Goal: Task Accomplishment & Management: Manage account settings

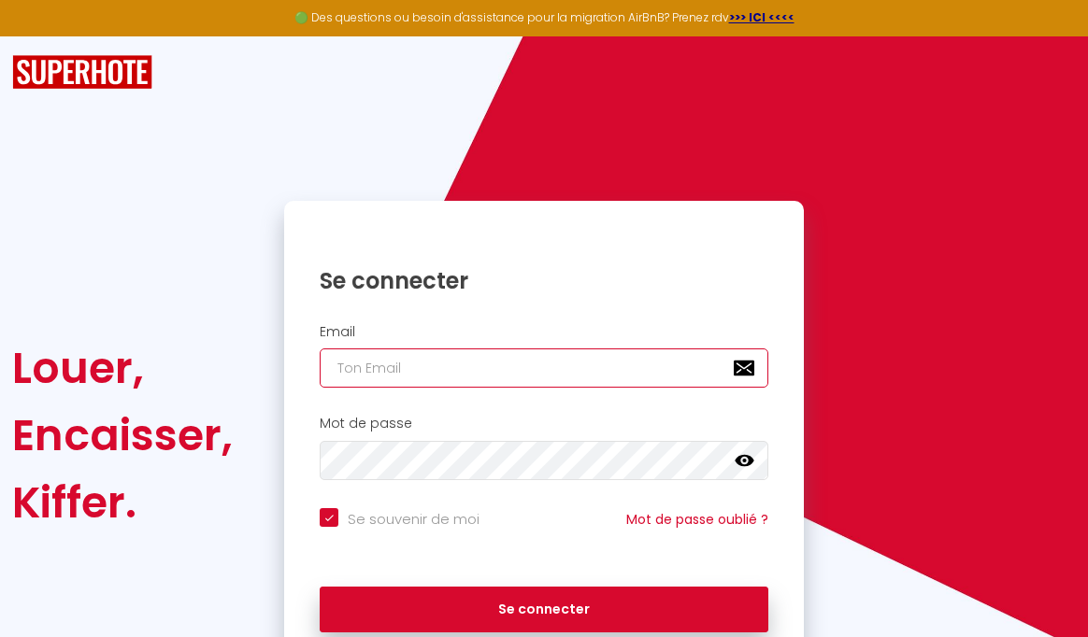
type input "[EMAIL_ADDRESS][DOMAIN_NAME]"
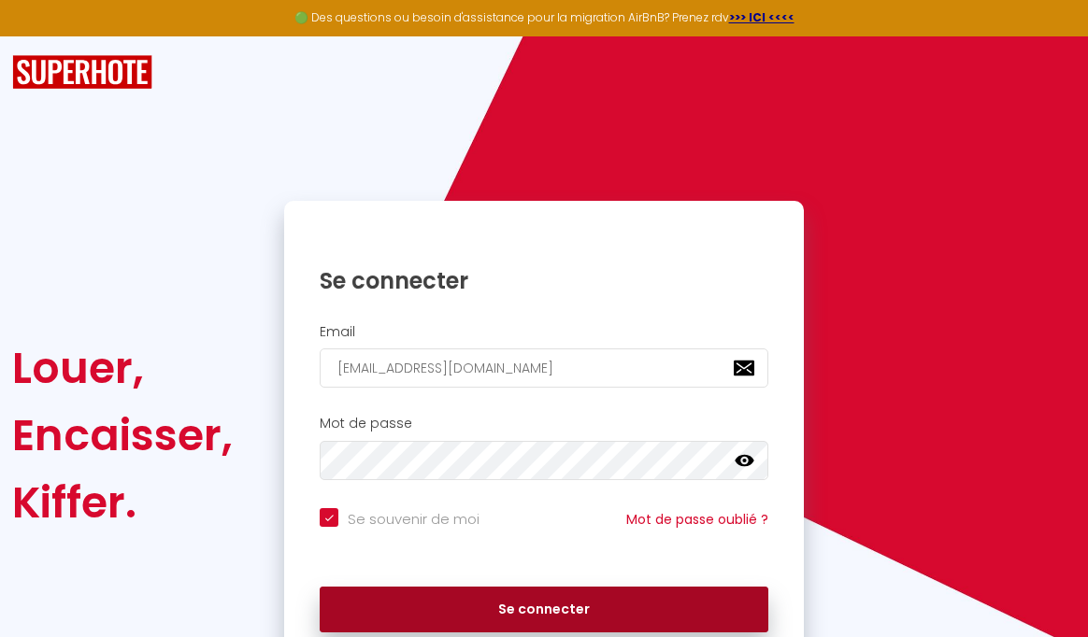
click at [532, 604] on button "Se connecter" at bounding box center [544, 610] width 448 height 47
checkbox input "true"
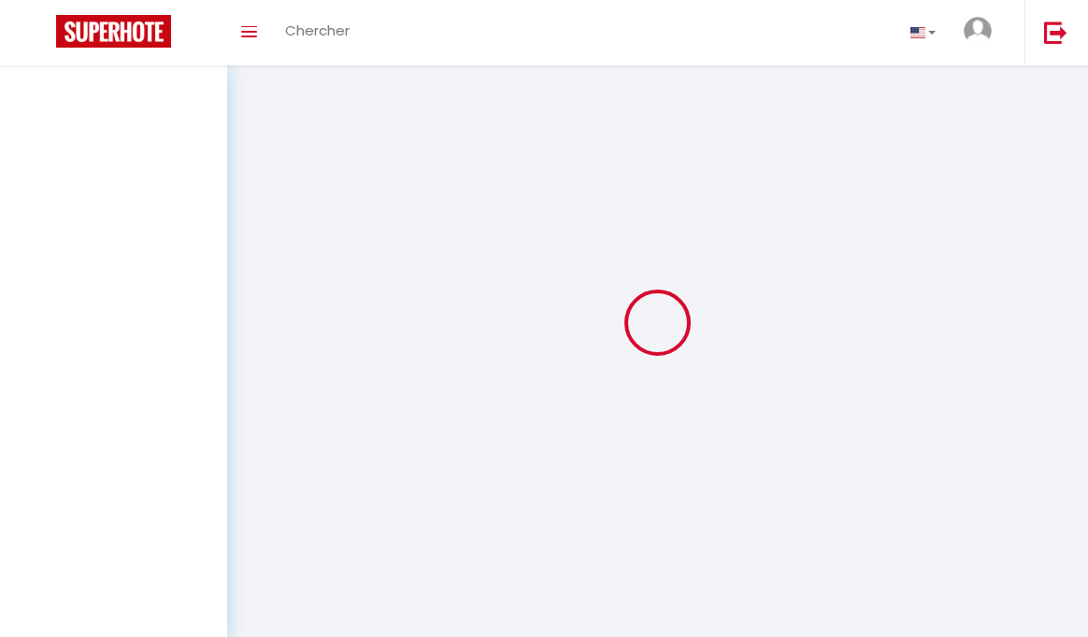
select select
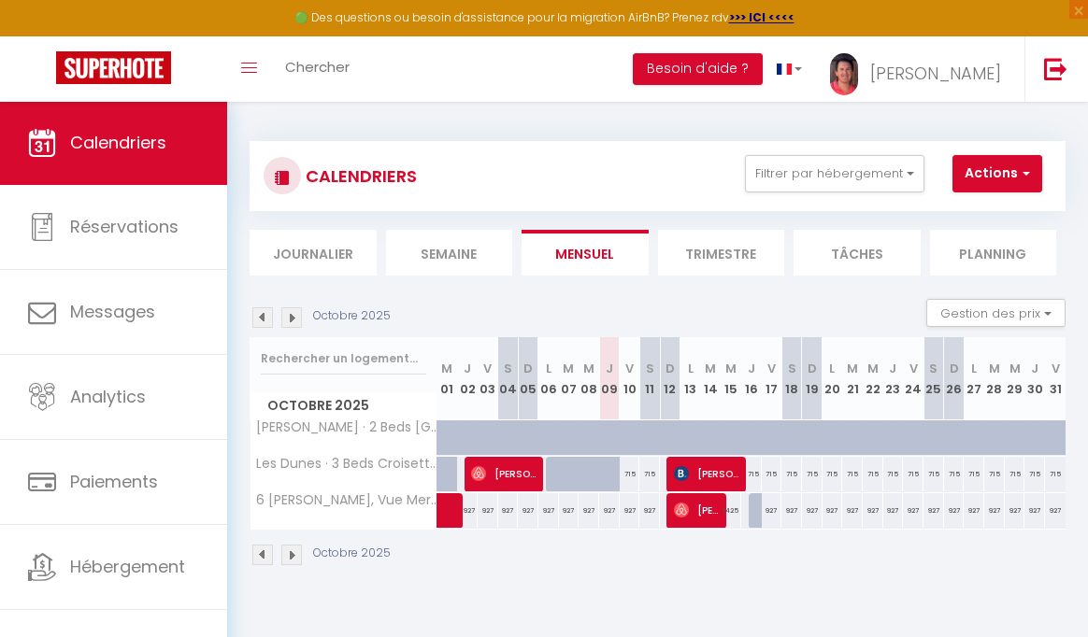
click at [695, 514] on span "[PERSON_NAME]" at bounding box center [697, 510] width 46 height 36
select select "OK"
select select "1"
select select "0"
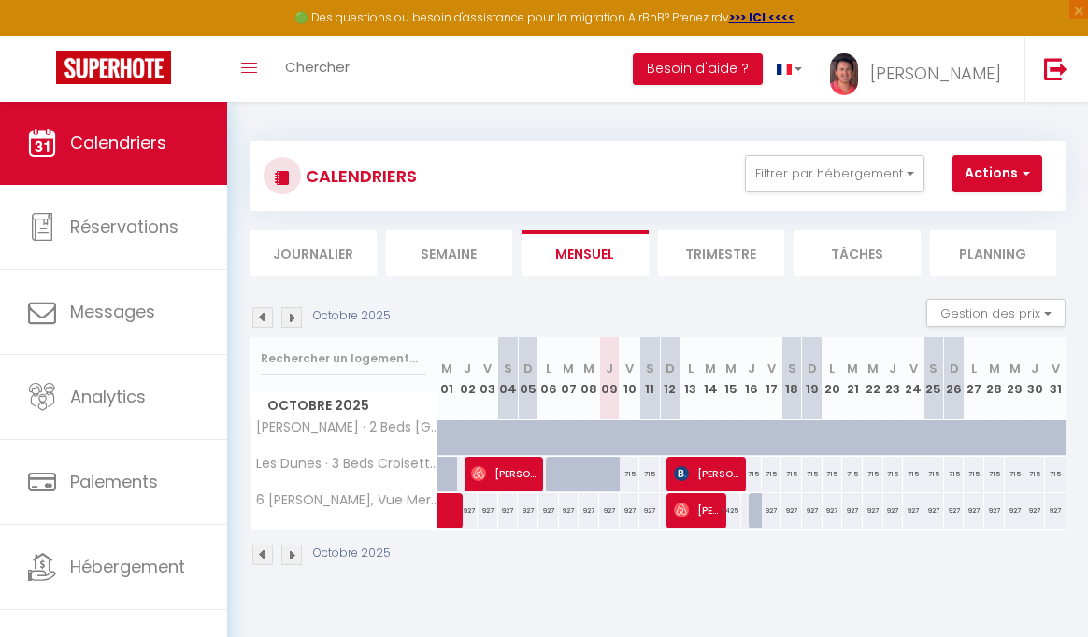
select select "1"
select select
select select "16356"
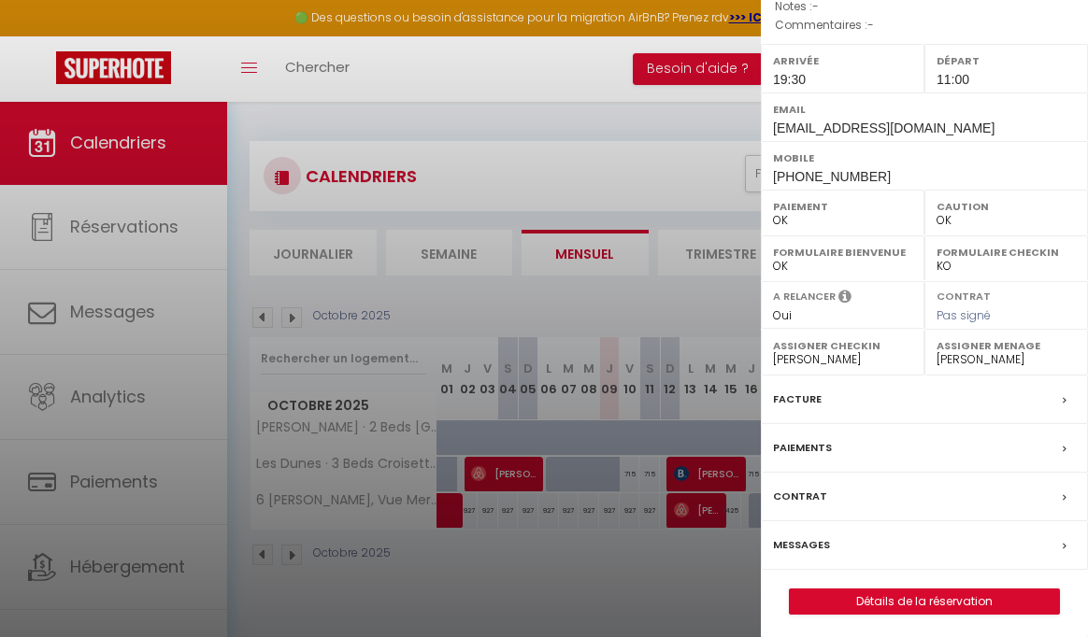
scroll to position [101, 0]
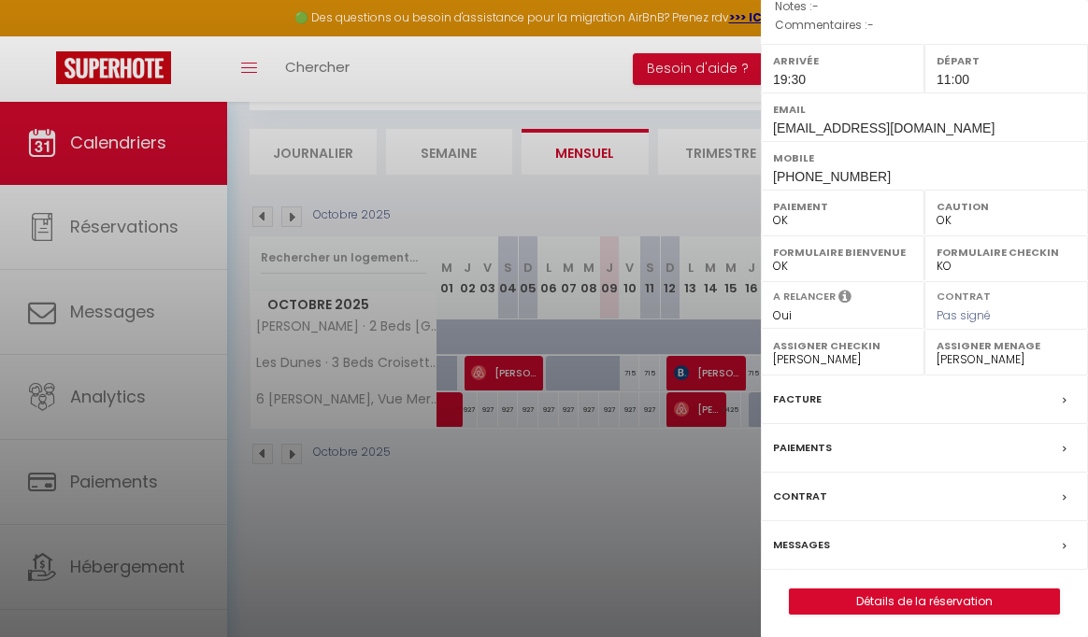
click at [920, 594] on link "Détails de la réservation" at bounding box center [924, 602] width 269 height 24
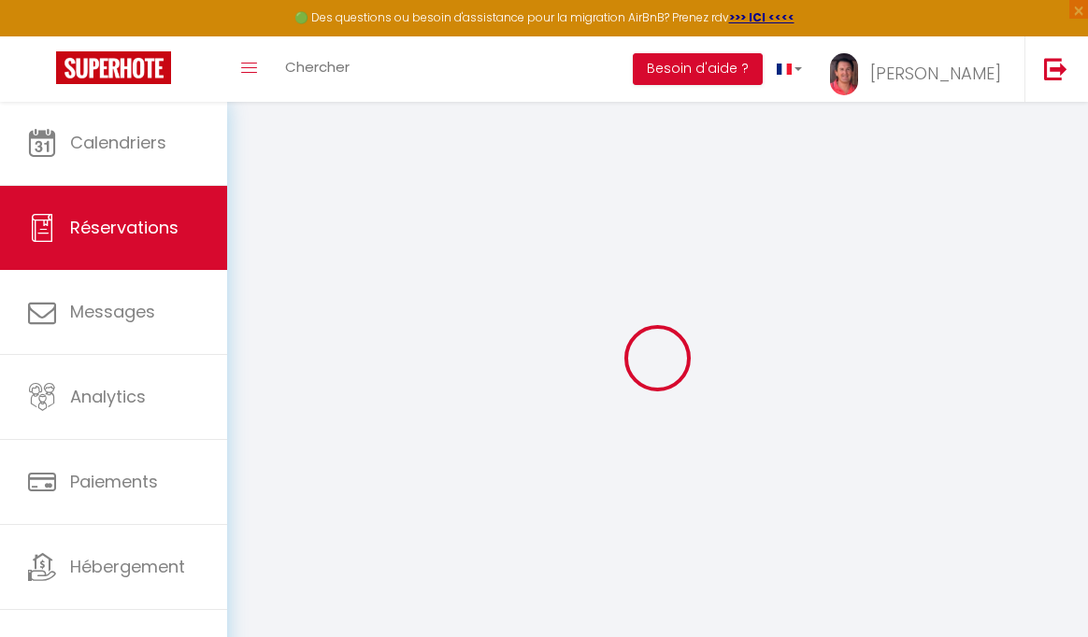
type input "[PERSON_NAME]"
type input "Muravova"
type input "[EMAIL_ADDRESS][DOMAIN_NAME]"
type input "[PERSON_NAME][EMAIL_ADDRESS][DOMAIN_NAME]"
type input "[PHONE_NUMBER]"
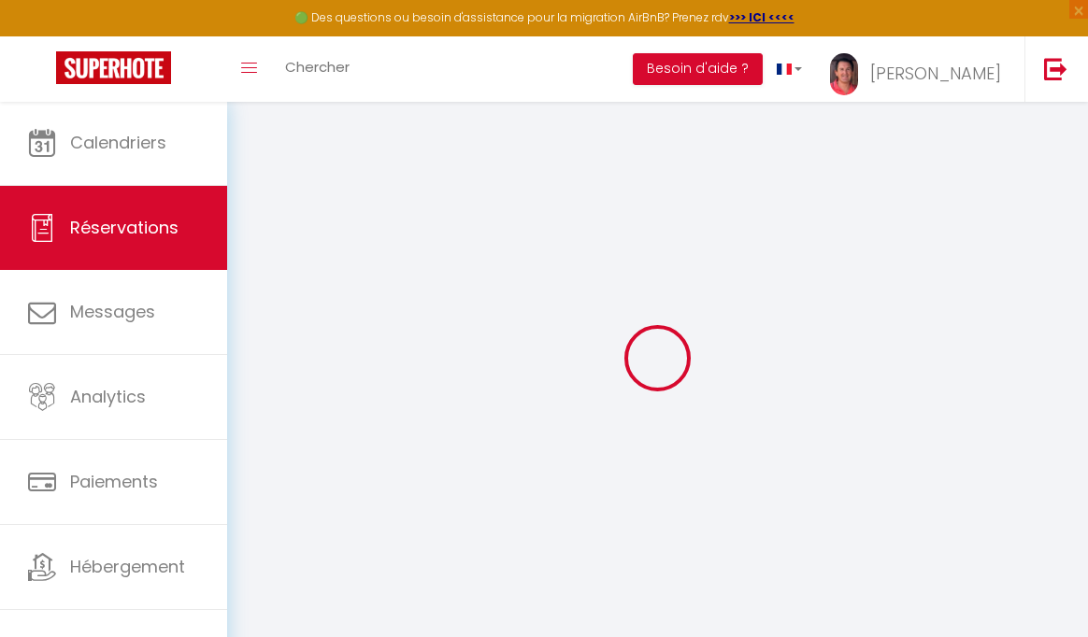
type input "[PHONE_NUMBER]"
select select
type input "972"
select select "63588"
select select "1"
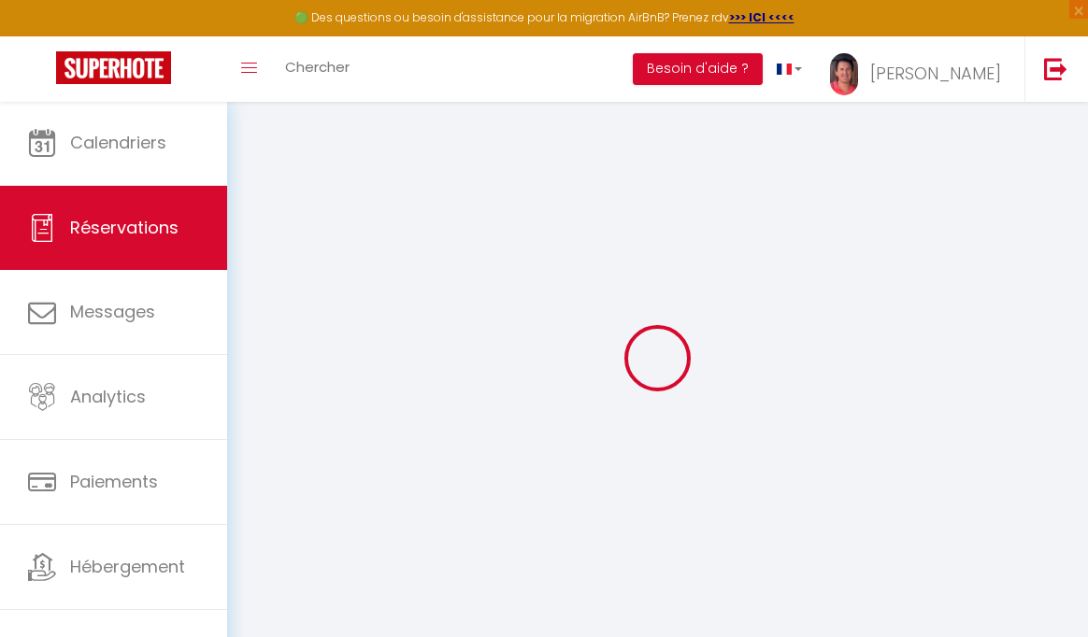
select select
type input "1"
select select "12"
select select
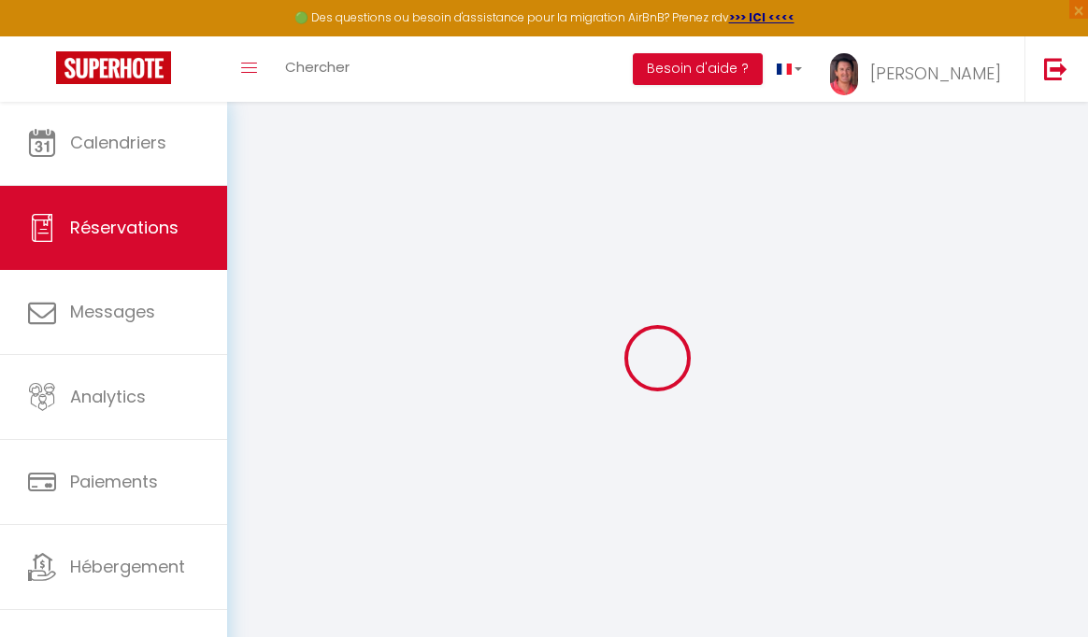
type input "5400"
checkbox input "false"
type input "0"
select select "1"
type input "0"
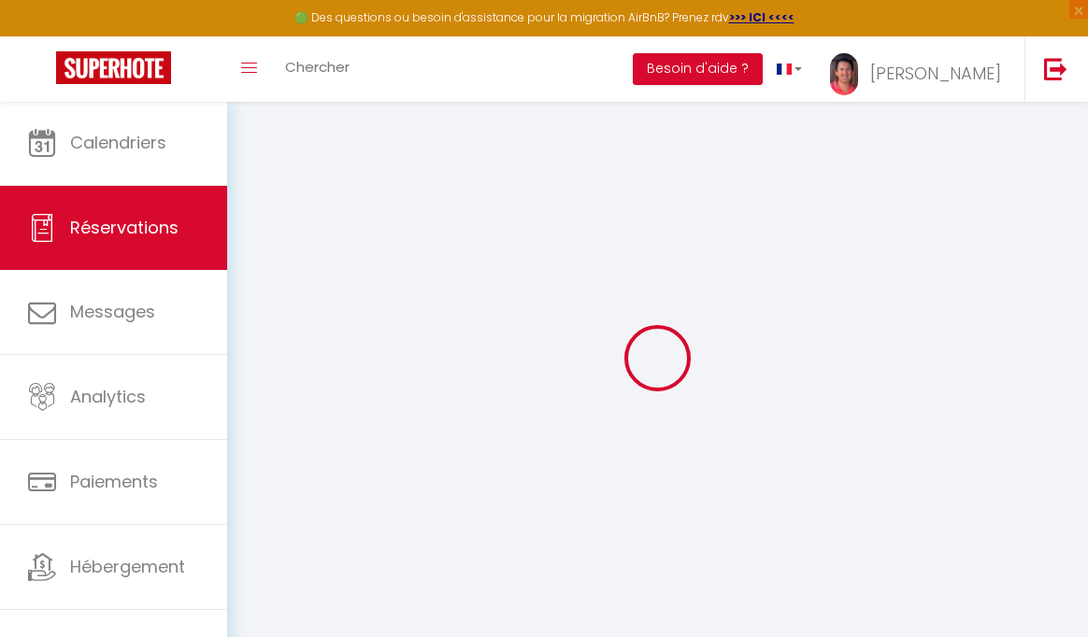
type input "0"
select select
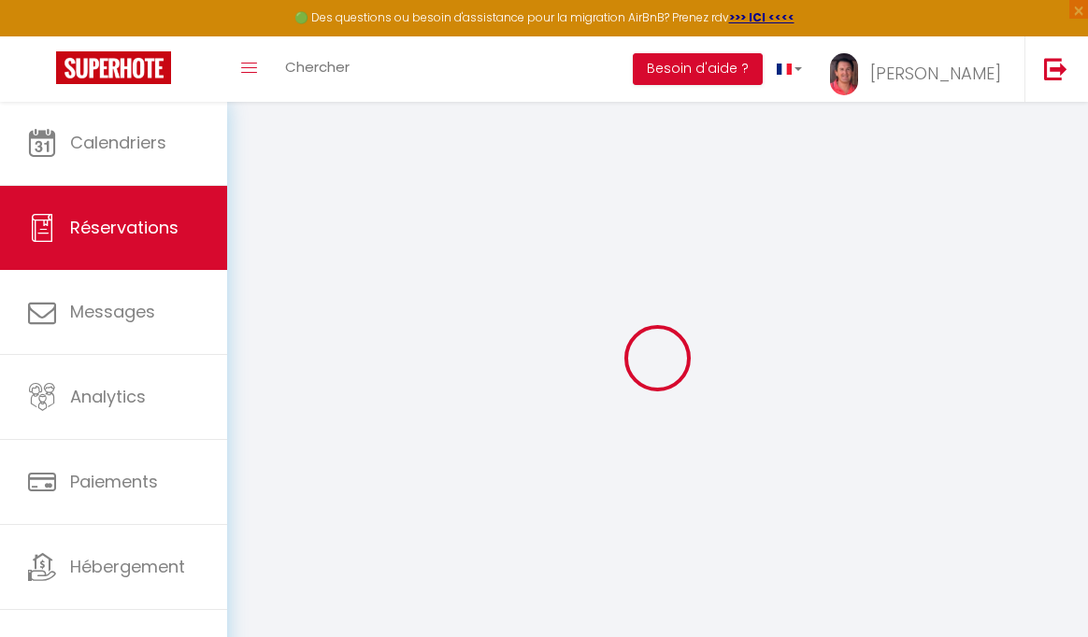
select select "15"
checkbox input "false"
select select
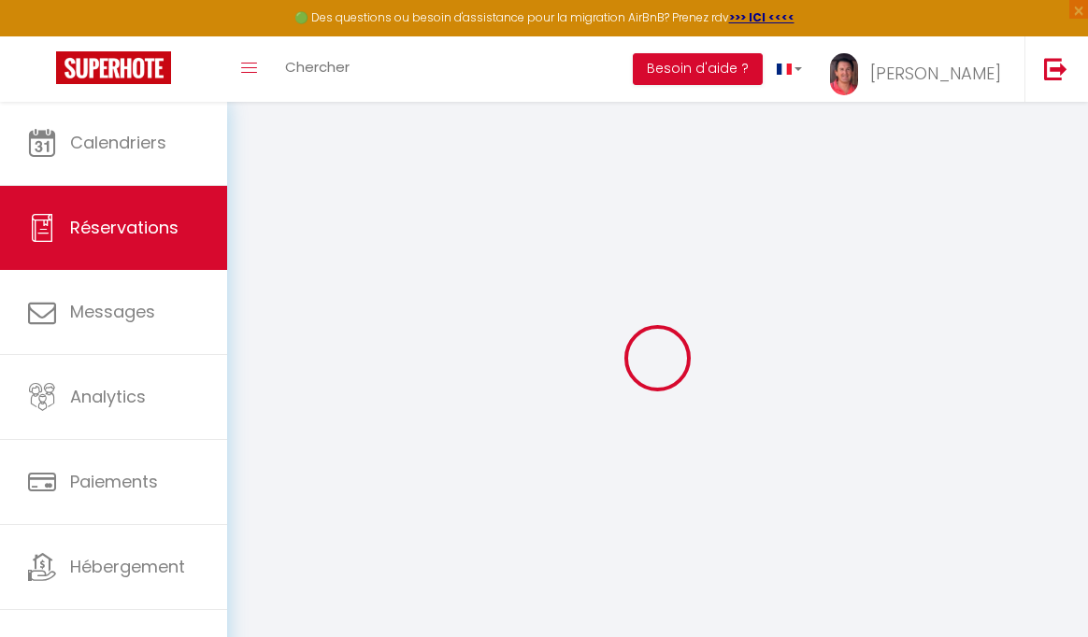
checkbox input "false"
select select
checkbox input "false"
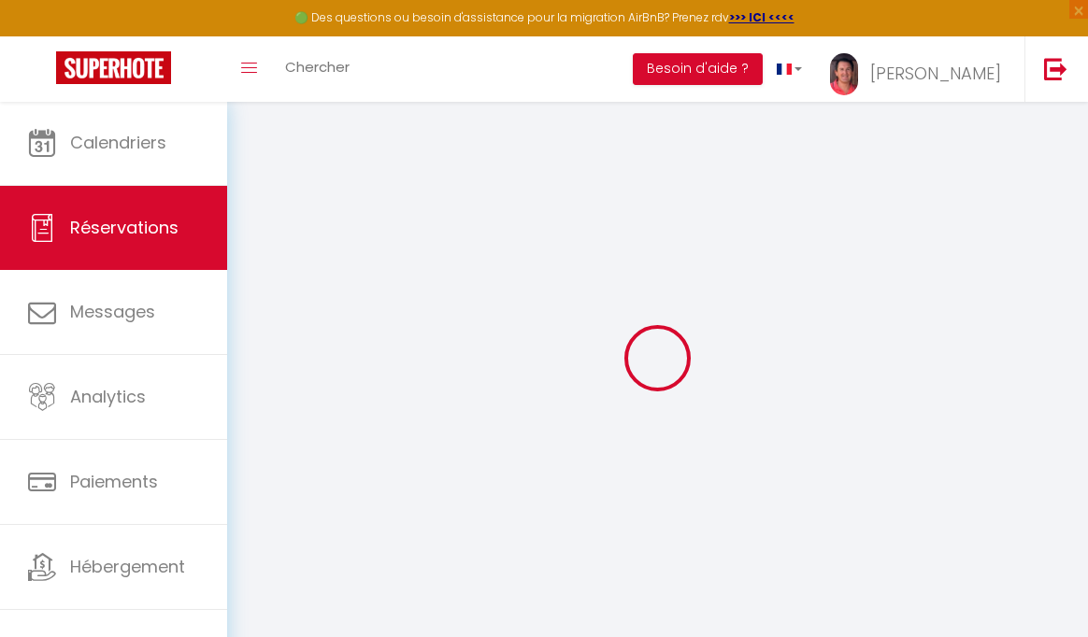
select select
type input "5.63"
select select
checkbox input "false"
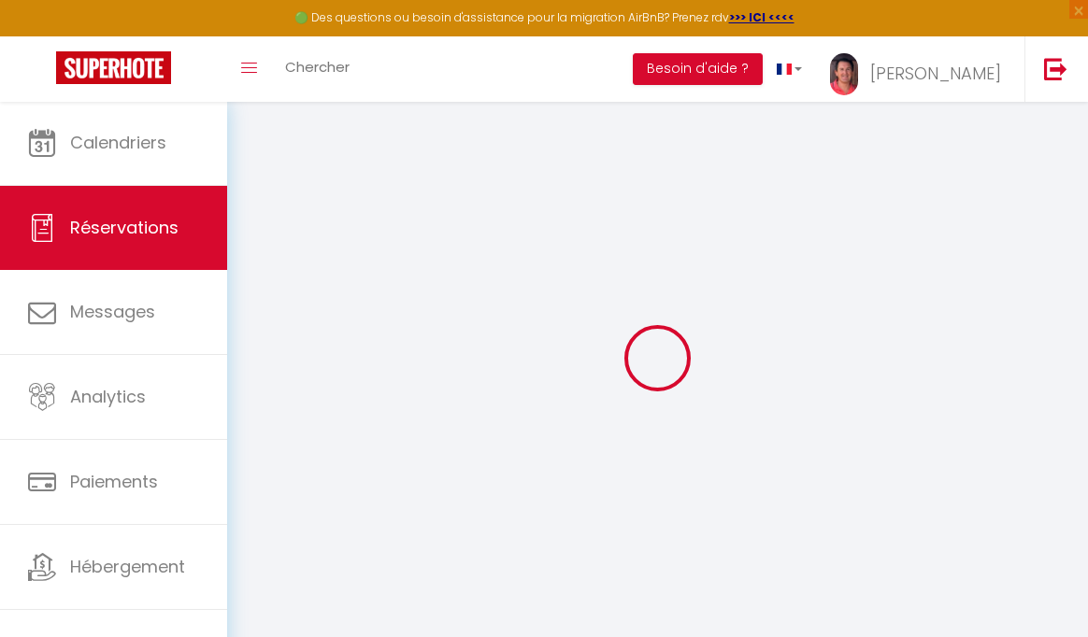
select select
checkbox input "false"
select select "19:30"
select select "11:00"
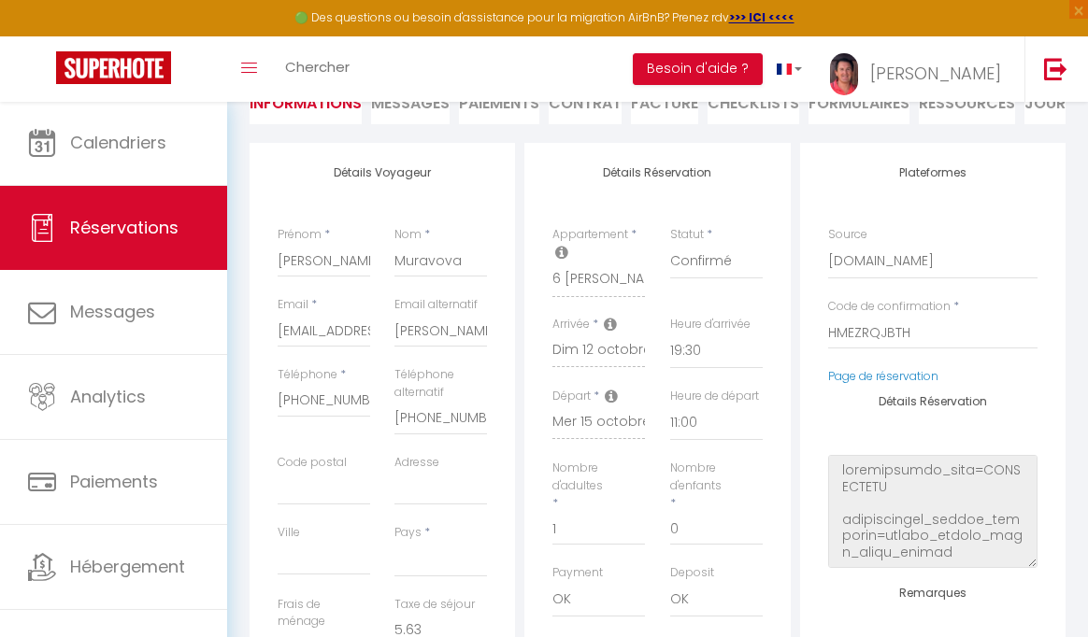
scroll to position [263, 0]
